Goal: Task Accomplishment & Management: Manage account settings

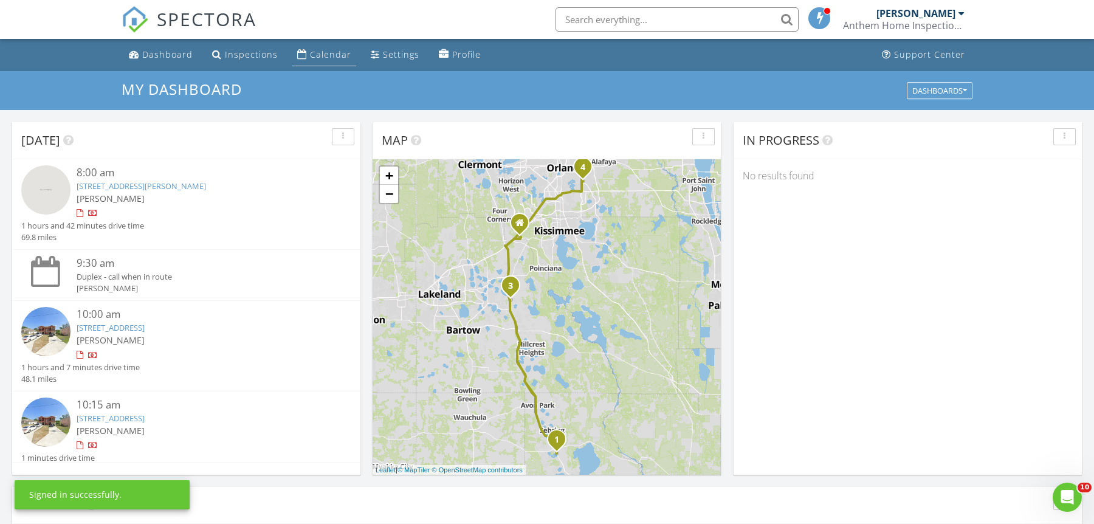
click at [333, 56] on div "Calendar" at bounding box center [330, 55] width 41 height 12
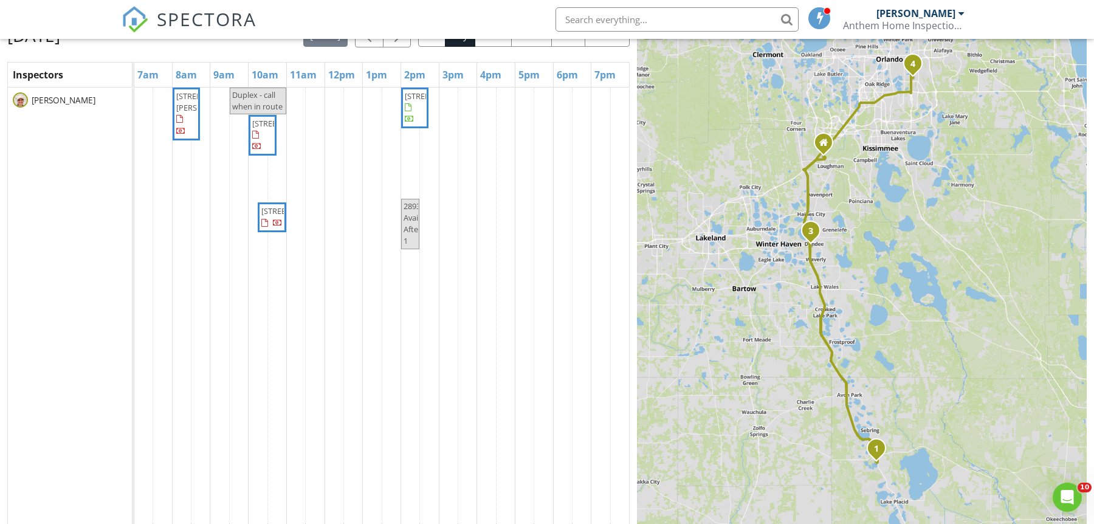
scroll to position [147, 0]
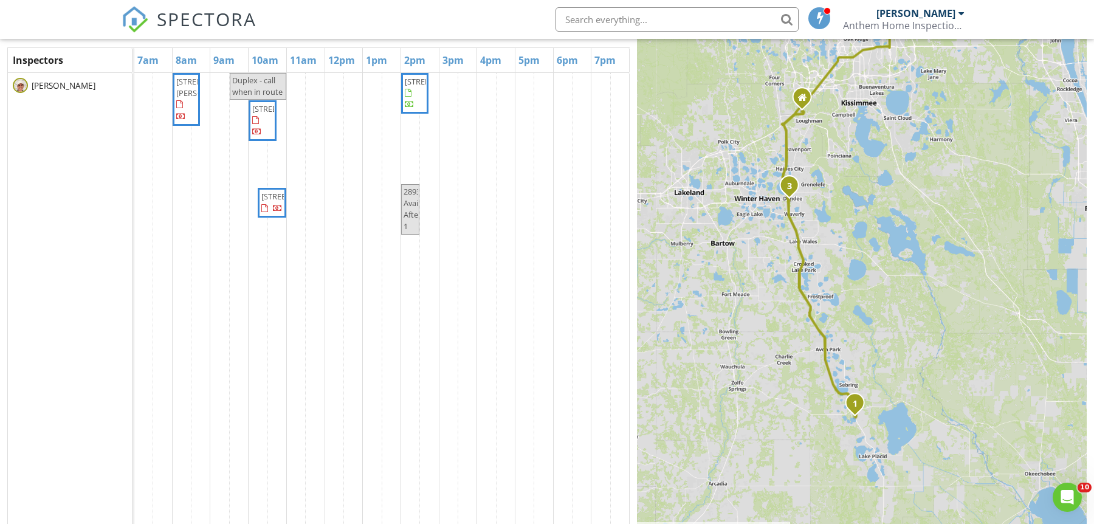
drag, startPoint x: 730, startPoint y: 443, endPoint x: 702, endPoint y: 408, distance: 44.5
click at [705, 409] on div "1 2 3 4 + − US 27, US 27; US 98, US 27, US 27; US 98, Lemon Street, US 27, I 4 …" at bounding box center [862, 256] width 450 height 552
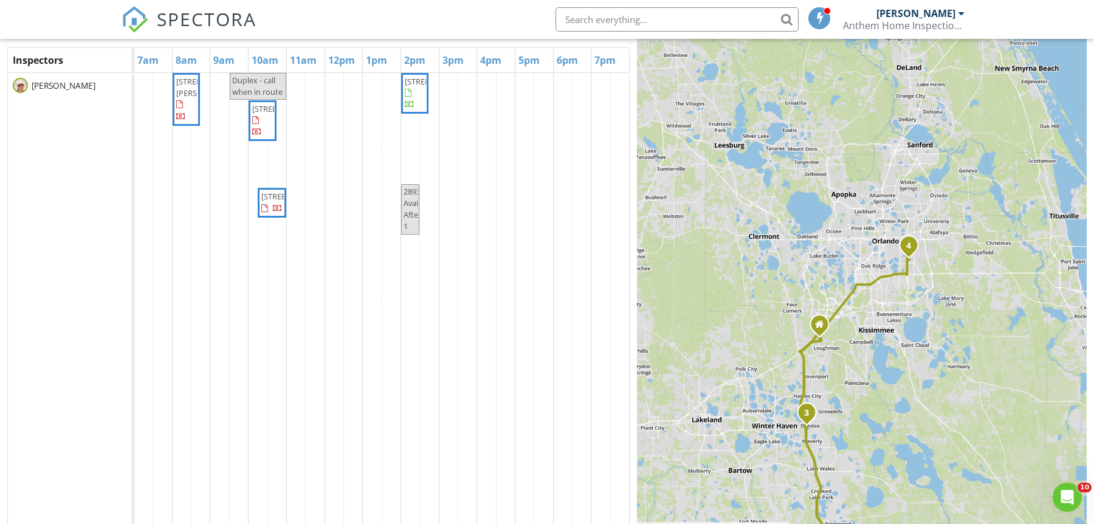
drag, startPoint x: 701, startPoint y: 278, endPoint x: 716, endPoint y: 504, distance: 226.6
click at [717, 505] on div "1 2 3 4 + − US 27, US 27; US 98, US 27, US 27; US 98, Lemon Street, US 27, I 4 …" at bounding box center [862, 256] width 450 height 552
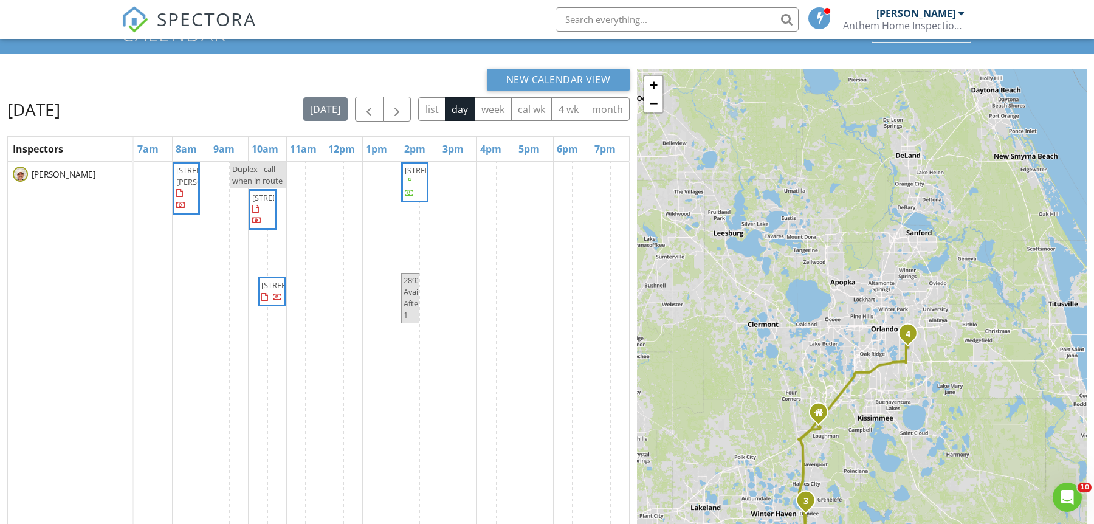
scroll to position [49, 0]
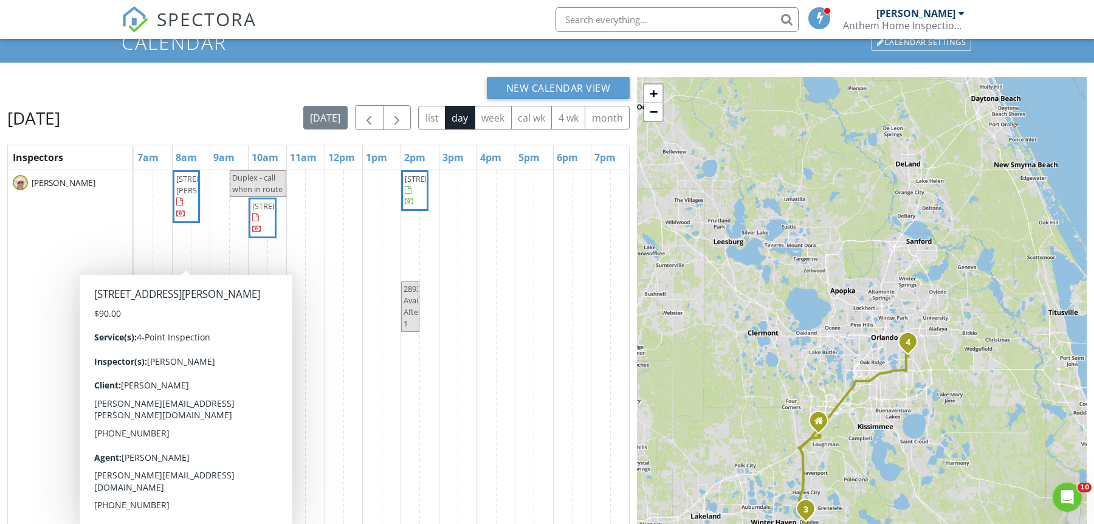
click at [179, 206] on span "[STREET_ADDRESS][PERSON_NAME]" at bounding box center [186, 196] width 22 height 47
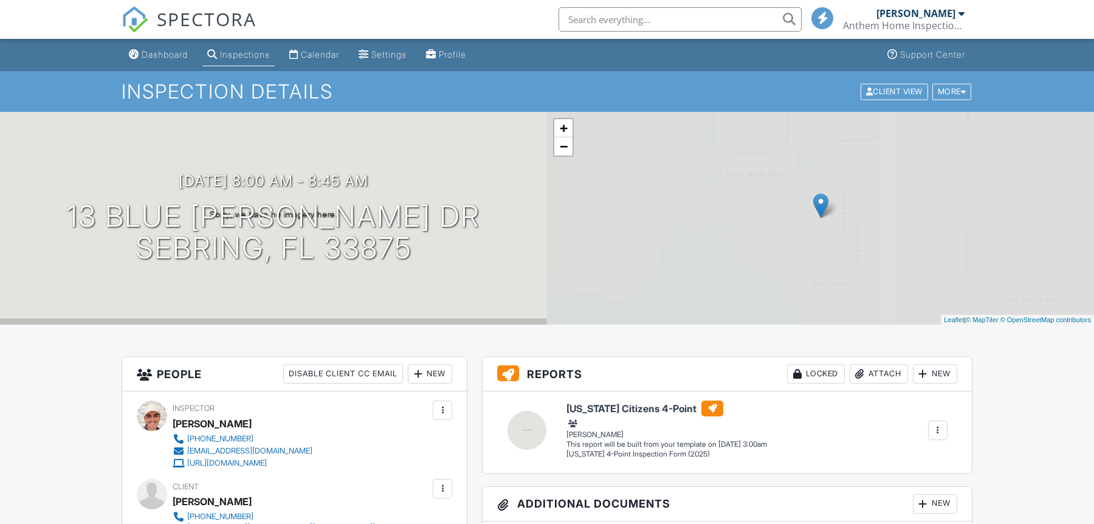
click at [232, 222] on h1 "13 Blue [PERSON_NAME] Dr Sebring, FL 33875" at bounding box center [273, 233] width 413 height 64
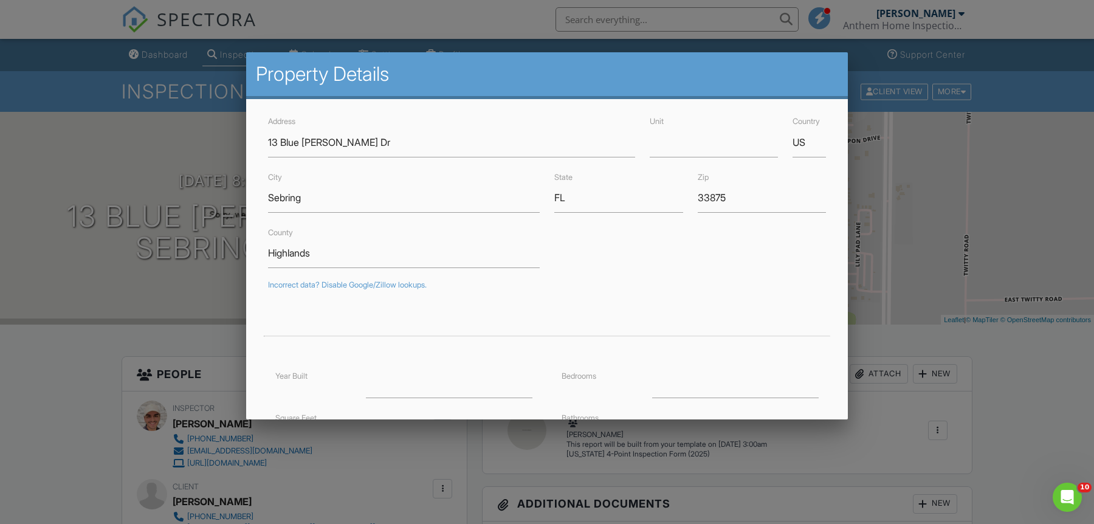
click at [993, 384] on div at bounding box center [547, 266] width 1094 height 655
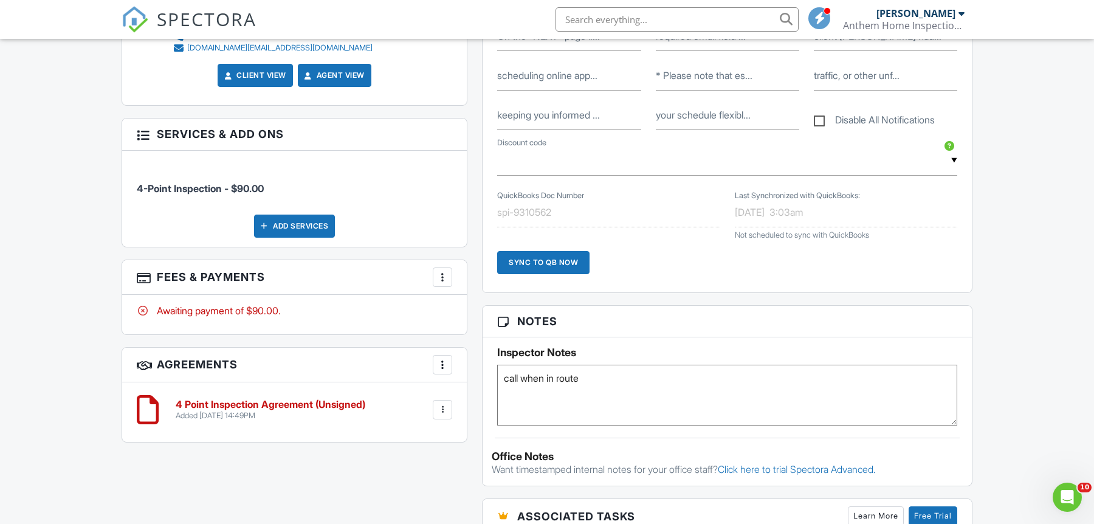
scroll to position [658, 0]
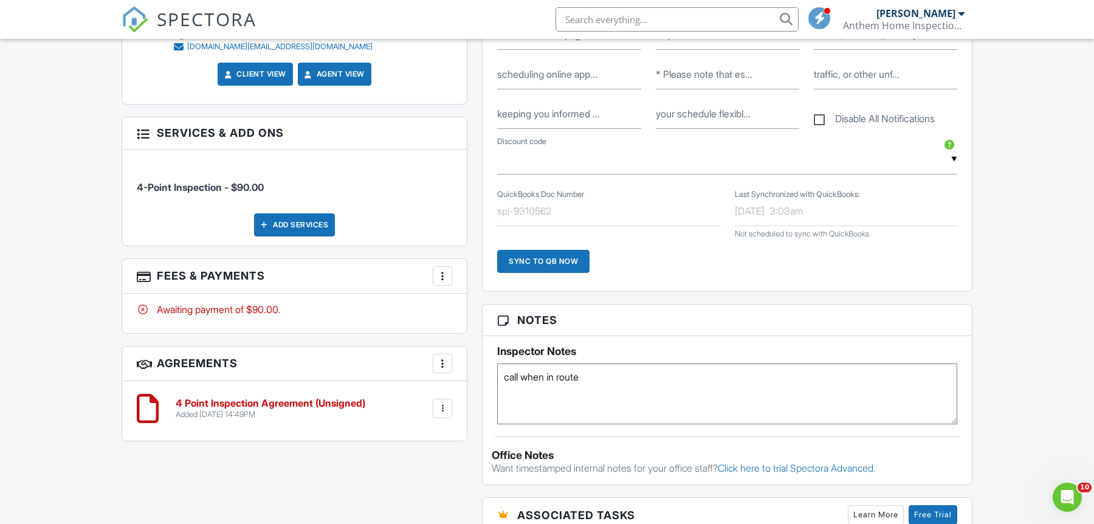
click at [647, 389] on textarea "call when in route" at bounding box center [727, 394] width 460 height 61
paste textarea "18021222"
type textarea "call when in route 02.28.18 18021222"
click at [793, 339] on div "Inspector Notes call when in route" at bounding box center [727, 380] width 489 height 88
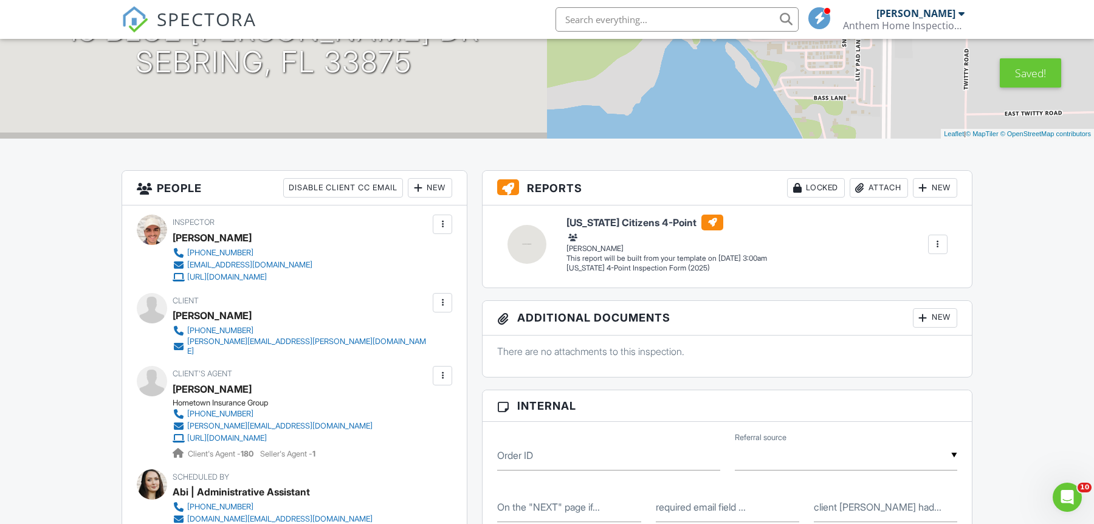
scroll to position [185, 0]
click at [895, 191] on div "Attach" at bounding box center [879, 188] width 58 height 19
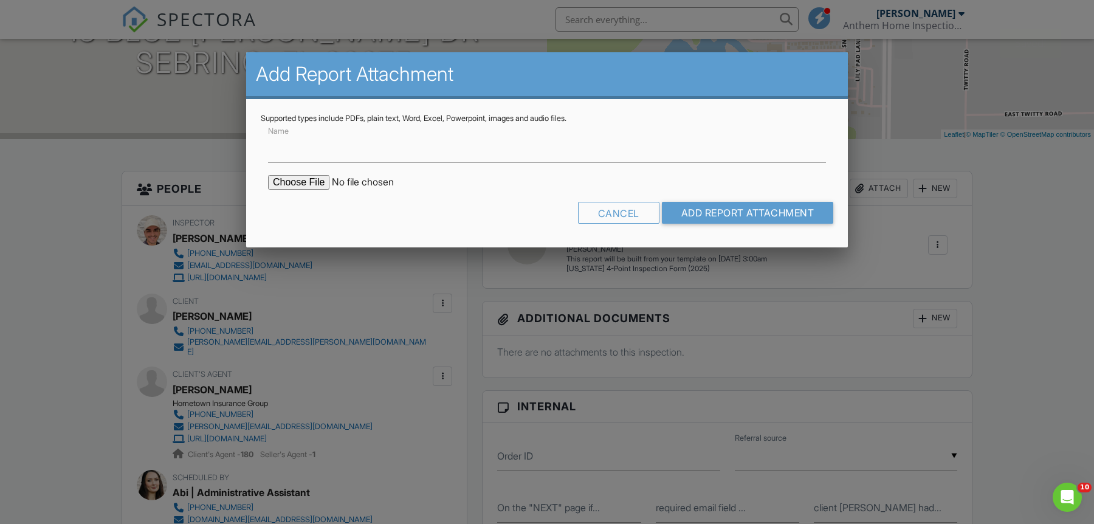
click at [301, 175] on input "file" at bounding box center [371, 182] width 207 height 15
type input "C:\fakepath\Building Permits at 13 Kingfish Dr, Sebring, FL, 33875.pdf"
click at [709, 210] on input "Add Report Attachment" at bounding box center [748, 213] width 172 height 22
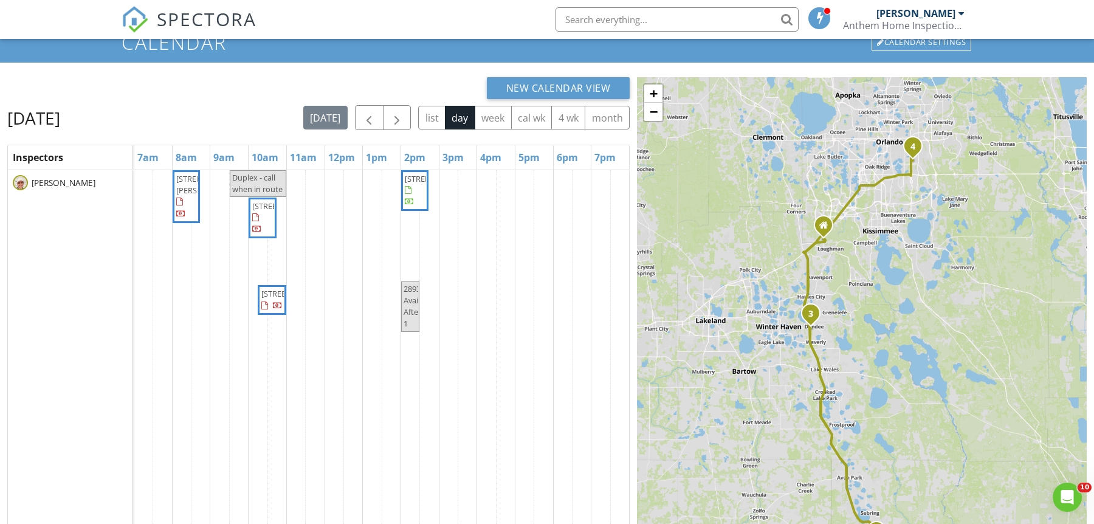
click at [249, 239] on link "[STREET_ADDRESS]" at bounding box center [263, 218] width 28 height 41
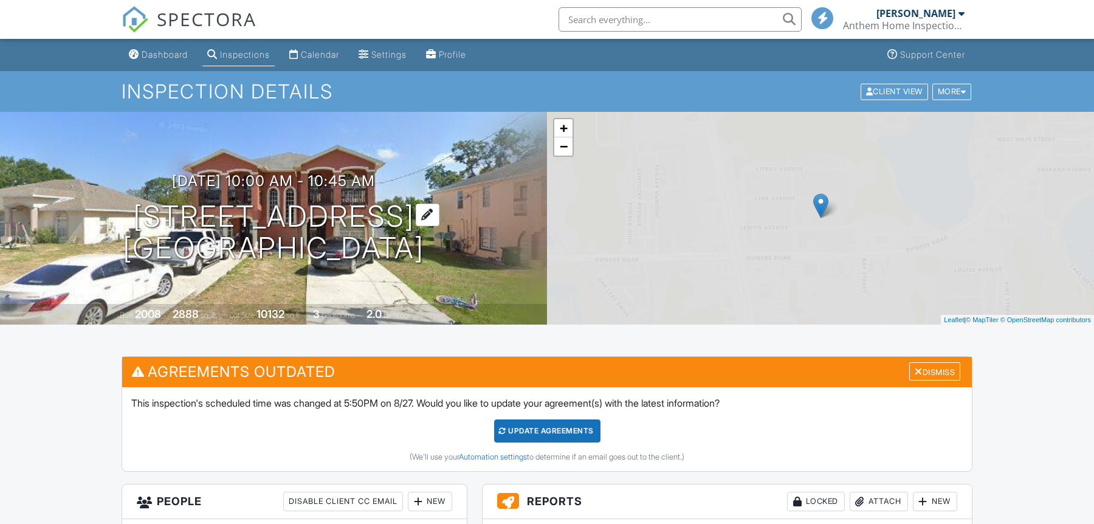
click at [285, 218] on h1 "618 Lemon St A Dundee, FL 33838" at bounding box center [274, 233] width 302 height 64
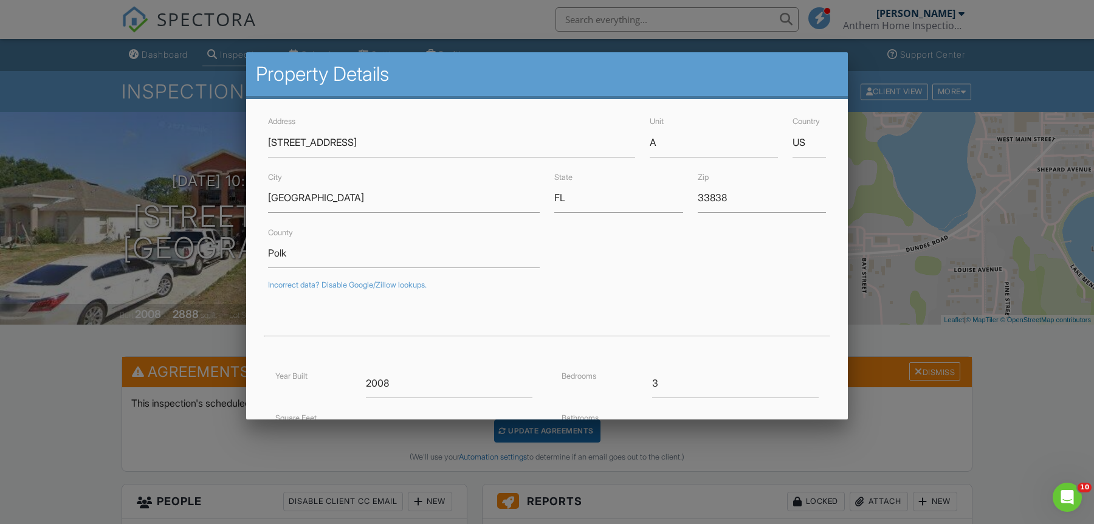
click at [1094, 444] on div at bounding box center [547, 266] width 1094 height 655
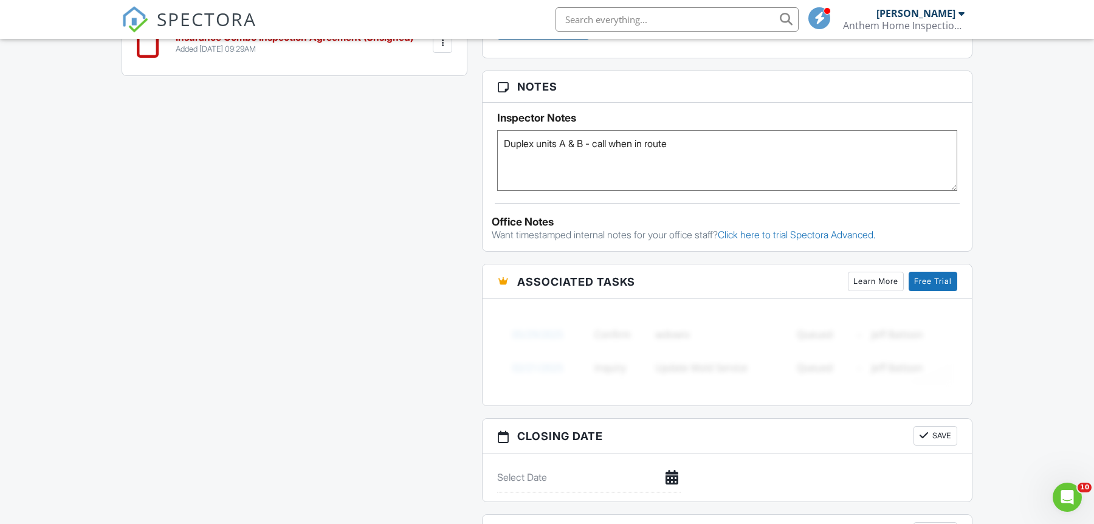
scroll to position [1066, 0]
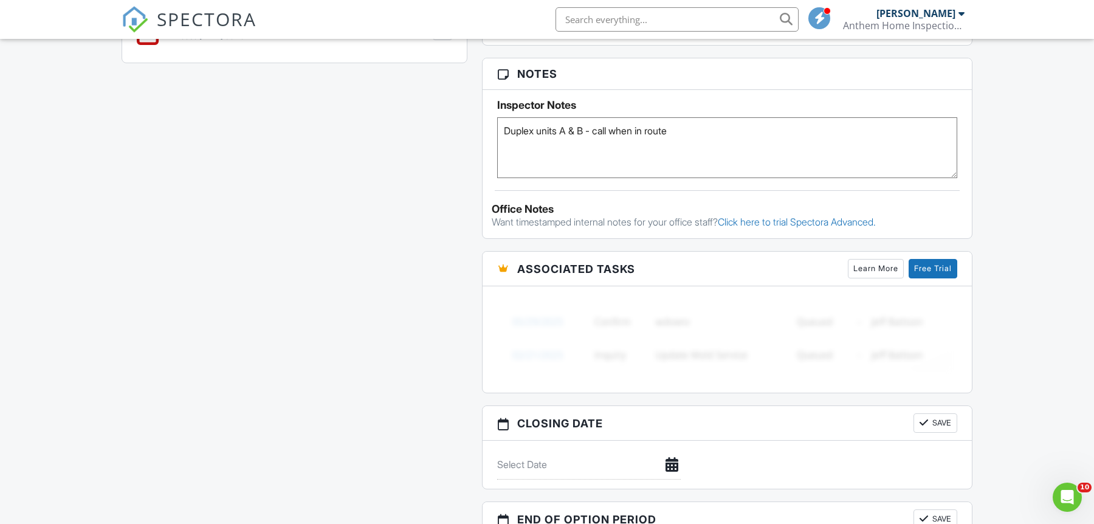
click at [740, 125] on textarea "Duplex units A & B - call when in route" at bounding box center [727, 147] width 460 height 61
click at [595, 161] on textarea "Duplex units A & B - call when in route" at bounding box center [727, 147] width 460 height 61
type textarea "Duplex units A & B - call when in route No permits in BZ or SS."
click at [522, 141] on textarea "Duplex units A & B - call when in route" at bounding box center [727, 147] width 460 height 61
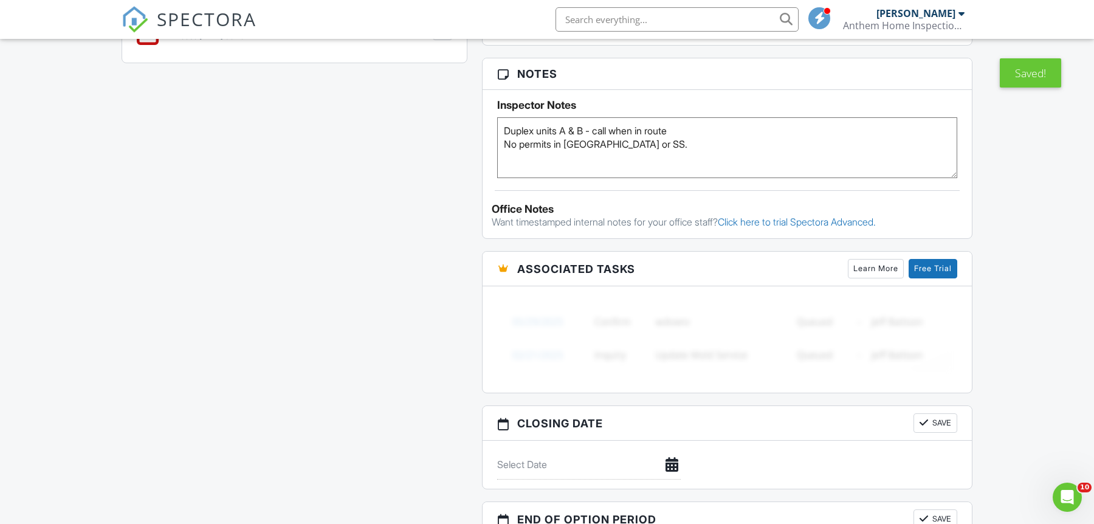
click at [522, 141] on textarea "Duplex units A & B - call when in route" at bounding box center [727, 147] width 460 height 61
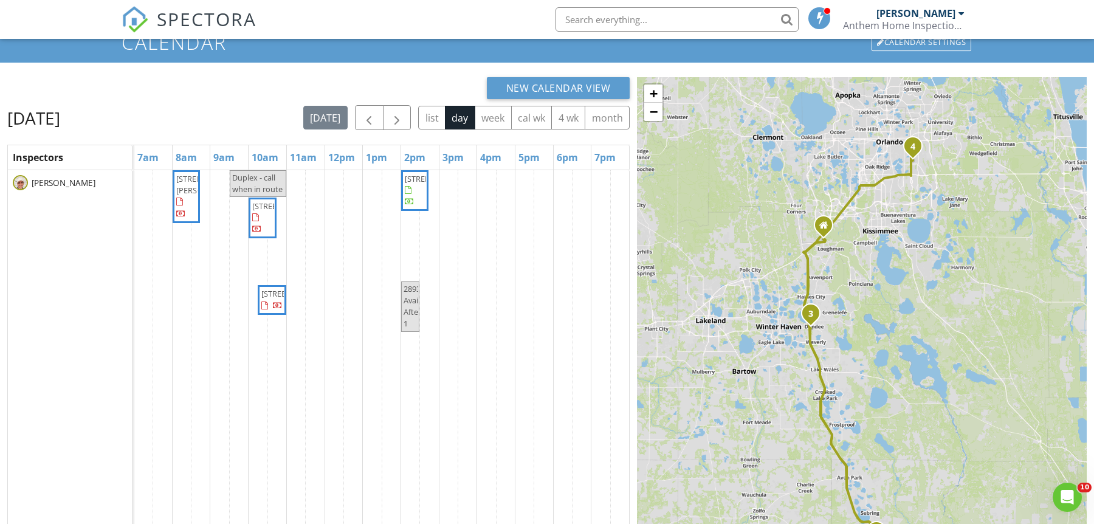
click at [283, 315] on link "[STREET_ADDRESS]" at bounding box center [272, 300] width 29 height 30
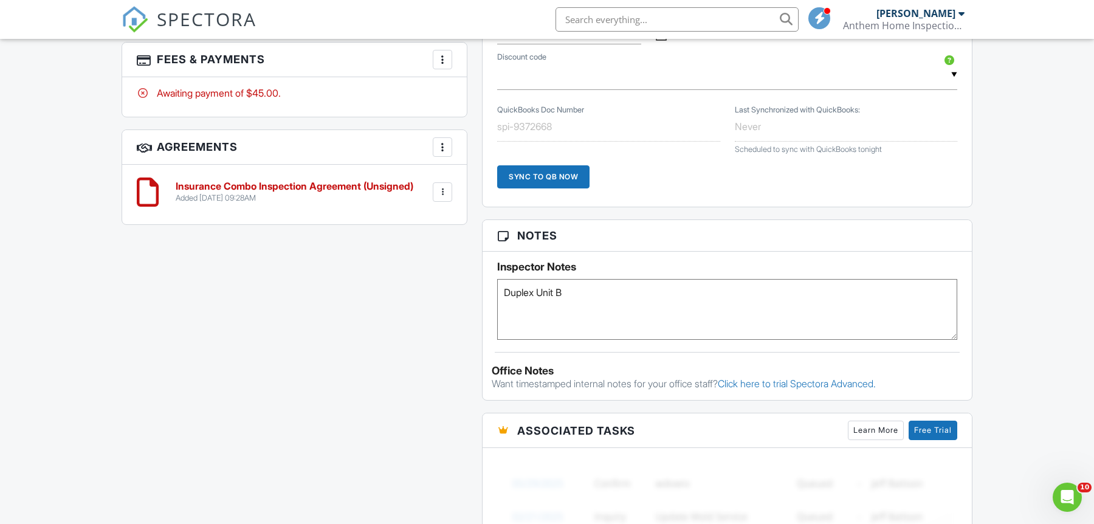
click at [607, 292] on textarea "Duplex Unit B" at bounding box center [727, 309] width 460 height 61
paste textarea "No permits in BZ or SS."
type textarea "Duplex Unit B No permits in BZ or SS."
click at [391, 304] on div "All emails and texts are disabled for this inspection! All emails and texts hav…" at bounding box center [547, 105] width 866 height 1307
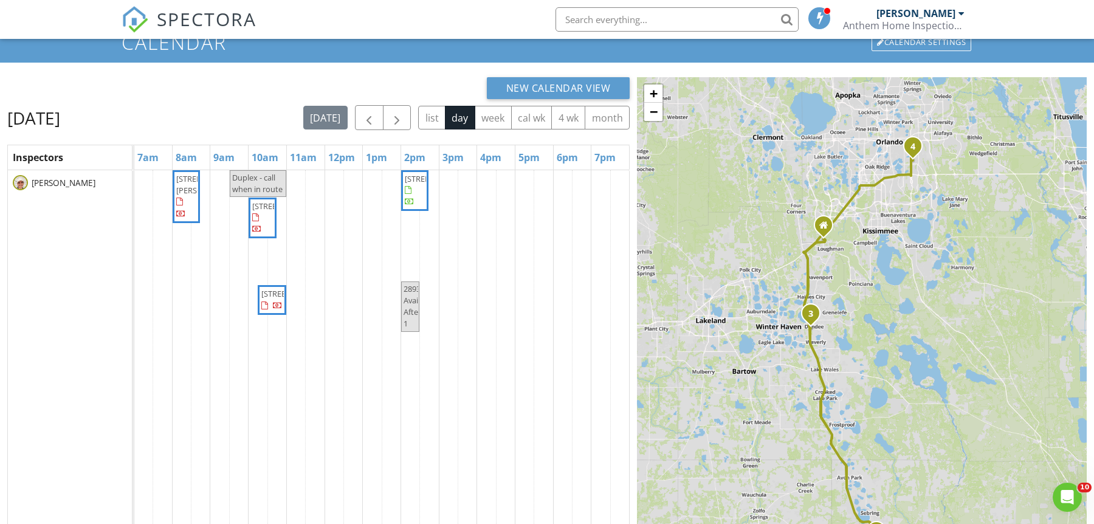
click at [408, 184] on span "[STREET_ADDRESS]" at bounding box center [439, 178] width 68 height 11
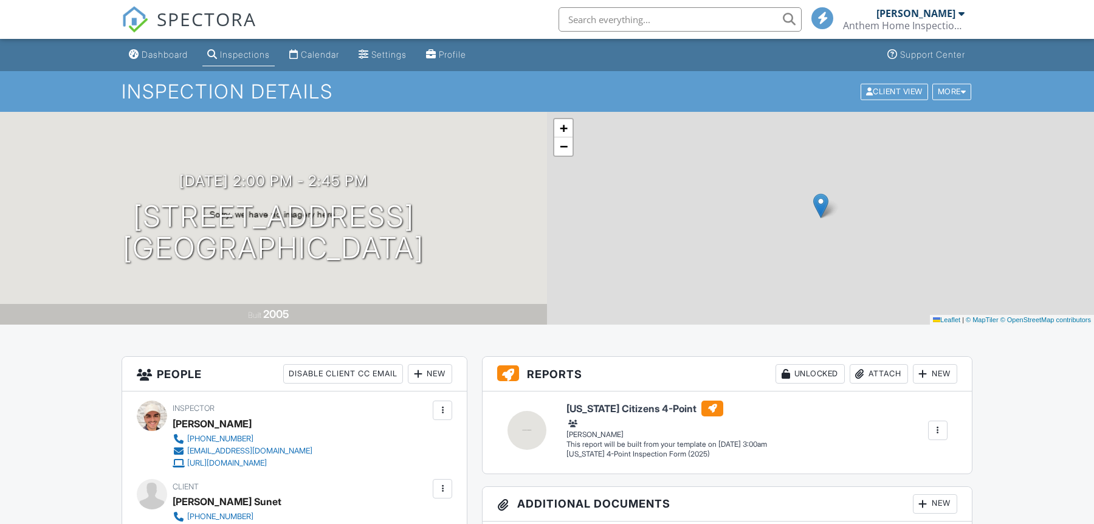
click at [364, 232] on h1 "[STREET_ADDRESS] [GEOGRAPHIC_DATA], FL 32822" at bounding box center [274, 233] width 302 height 64
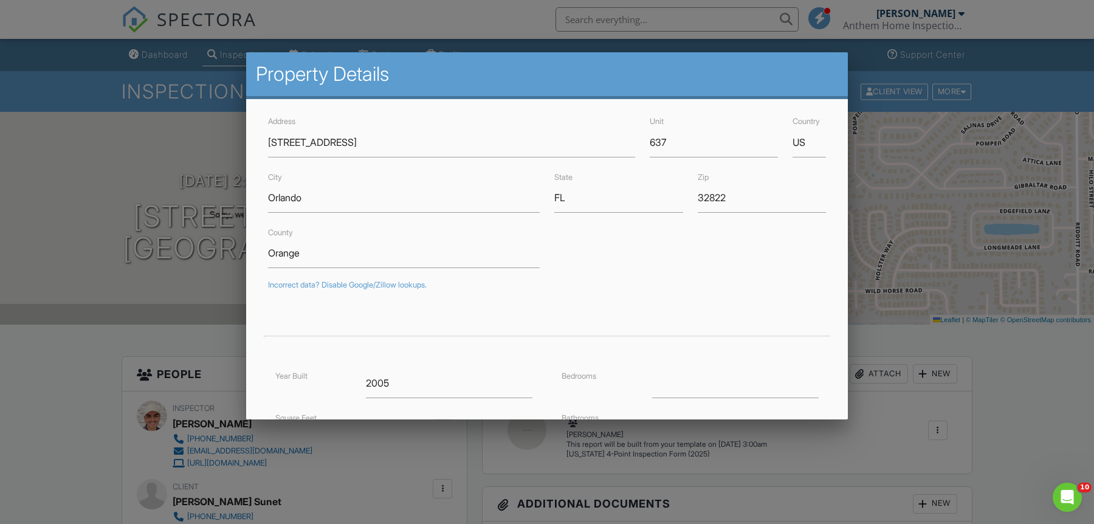
click at [990, 354] on div at bounding box center [547, 266] width 1094 height 655
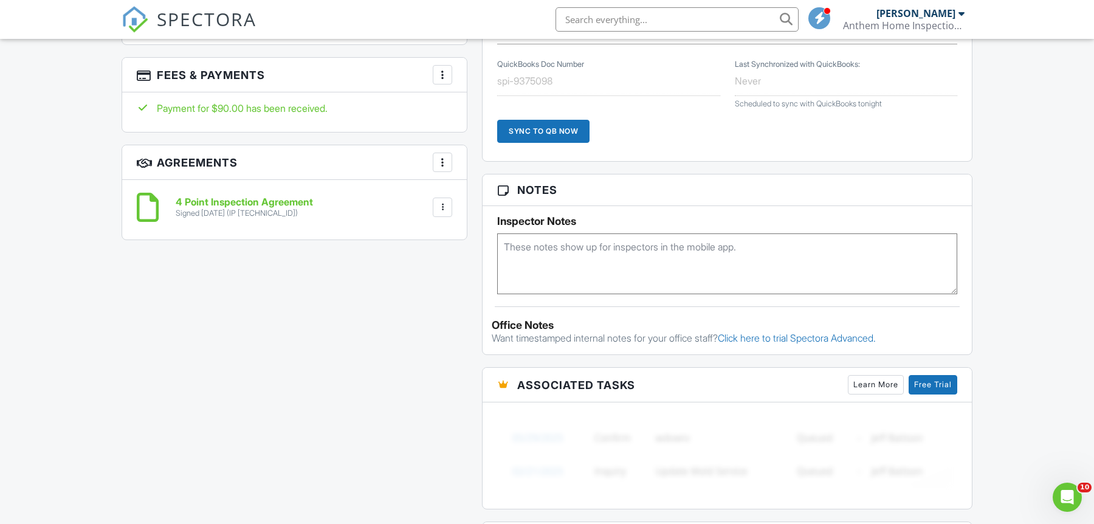
scroll to position [762, 0]
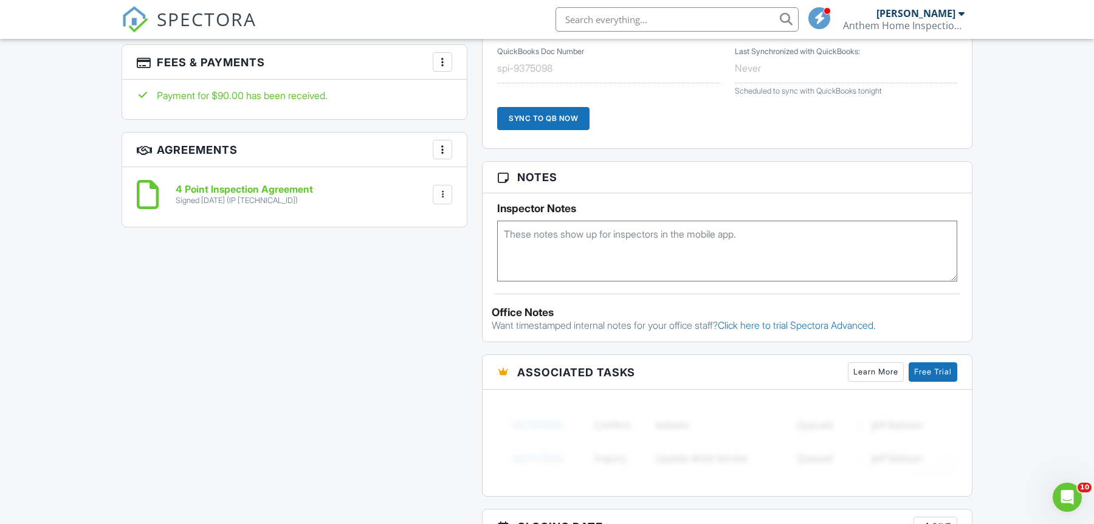
click at [610, 265] on textarea at bounding box center [727, 251] width 460 height 61
type textarea "New construction, 2005"
click at [461, 348] on div "All emails and texts are disabled for this inspection! All emails and texts hav…" at bounding box center [547, 148] width 866 height 1106
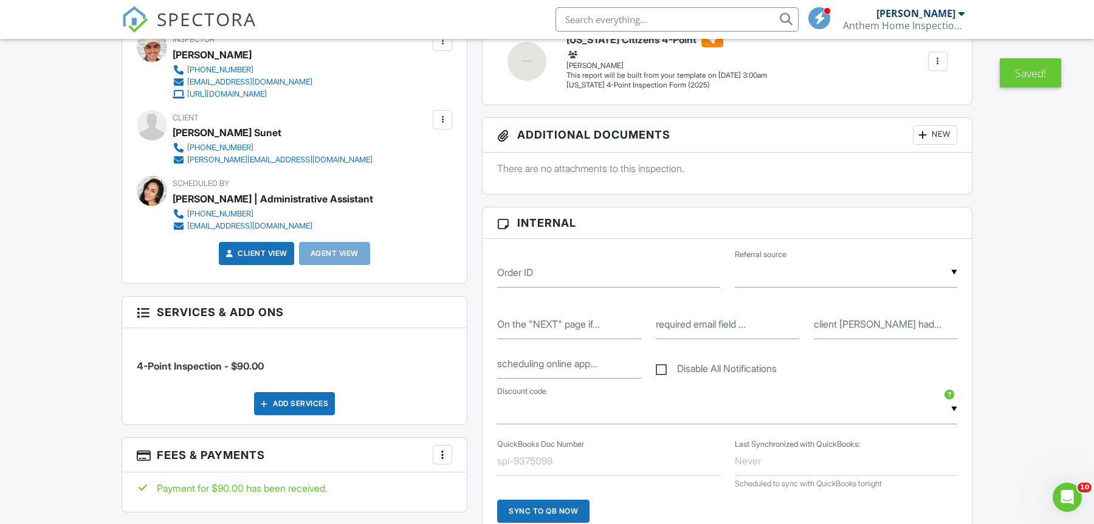
scroll to position [0, 0]
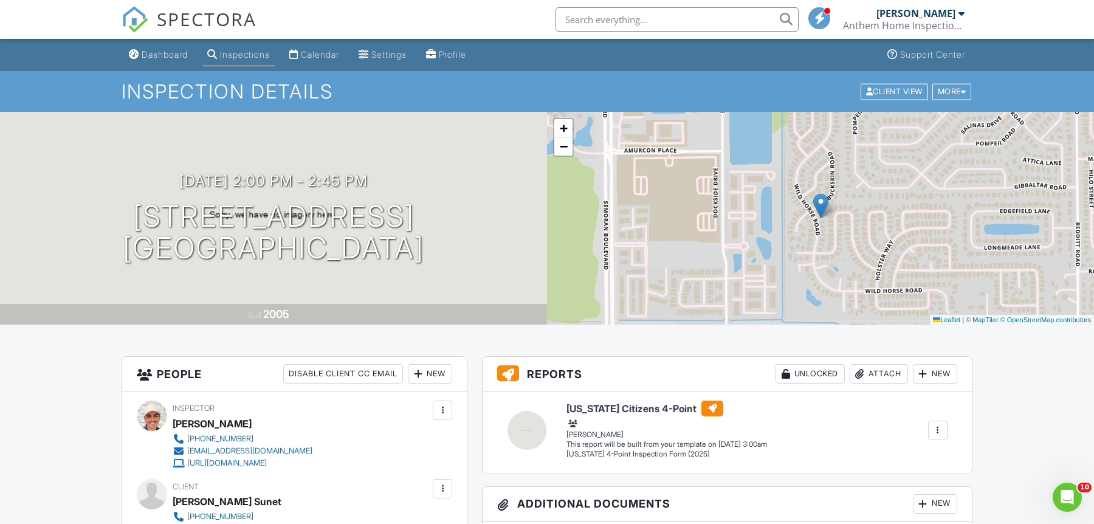
click at [860, 373] on div at bounding box center [860, 374] width 12 height 12
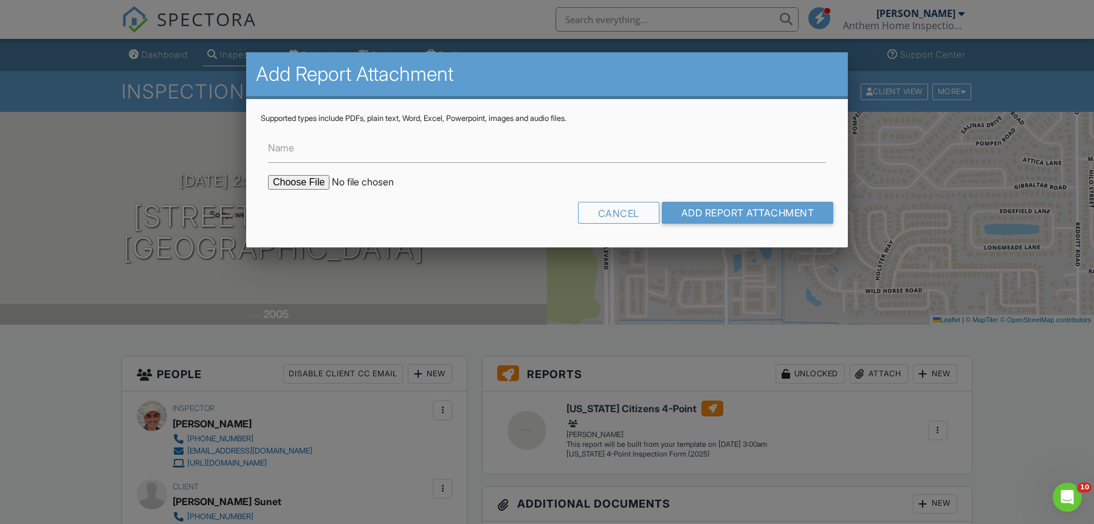
click at [295, 183] on input "file" at bounding box center [371, 182] width 207 height 15
type input "C:\fakepath\Building Permits at 2893 Wild Horse Rd, Orlando, FL, 32822.pdf"
click at [718, 203] on input "Add Report Attachment" at bounding box center [748, 213] width 172 height 22
